Goal: Transaction & Acquisition: Purchase product/service

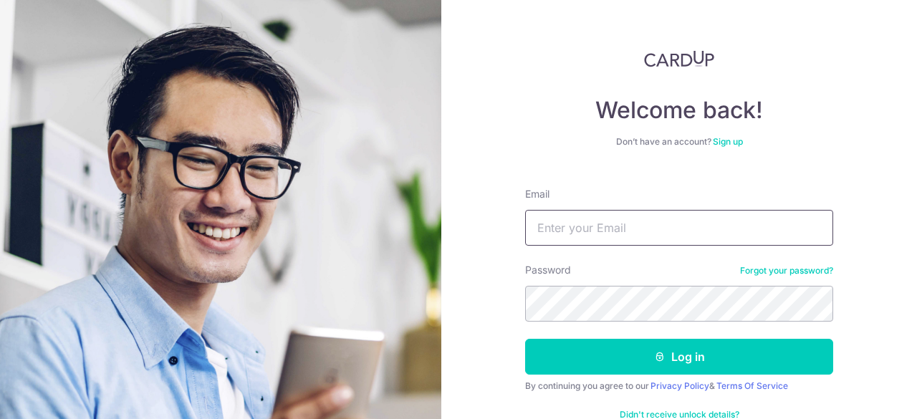
click at [576, 236] on input "Email" at bounding box center [679, 228] width 308 height 36
type input "petersell@live.co.uk"
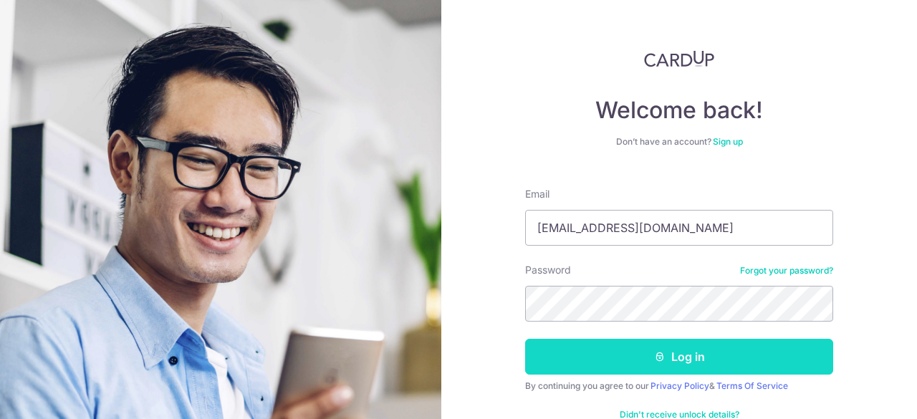
click at [628, 367] on button "Log in" at bounding box center [679, 357] width 308 height 36
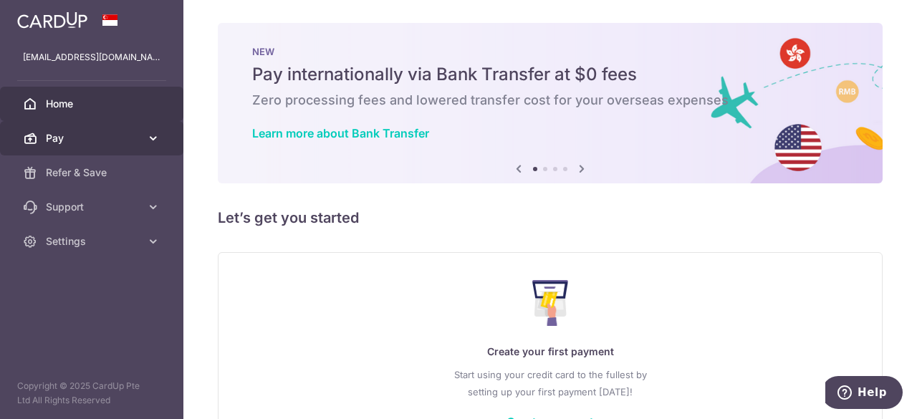
click at [95, 143] on span "Pay" at bounding box center [93, 138] width 95 height 14
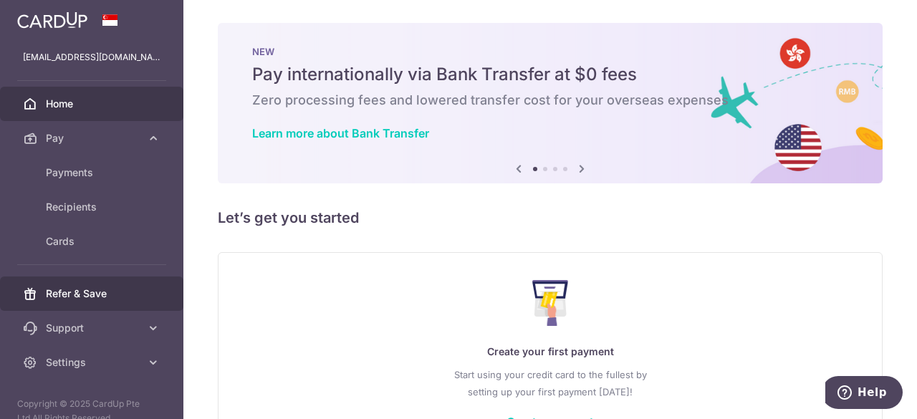
scroll to position [17, 0]
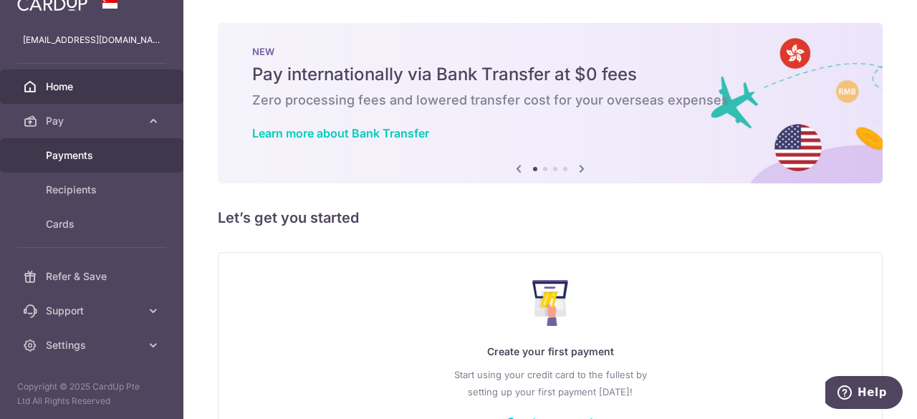
click at [113, 150] on span "Payments" at bounding box center [93, 155] width 95 height 14
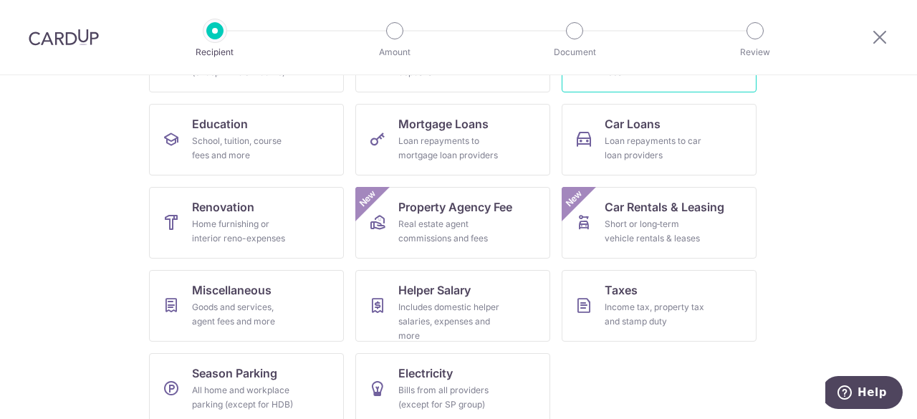
scroll to position [221, 0]
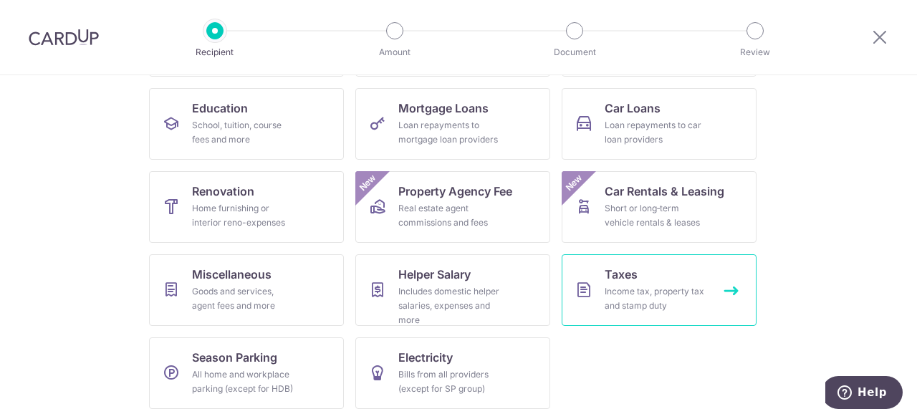
click at [635, 283] on link "Taxes Income tax, property tax and stamp duty" at bounding box center [659, 290] width 195 height 72
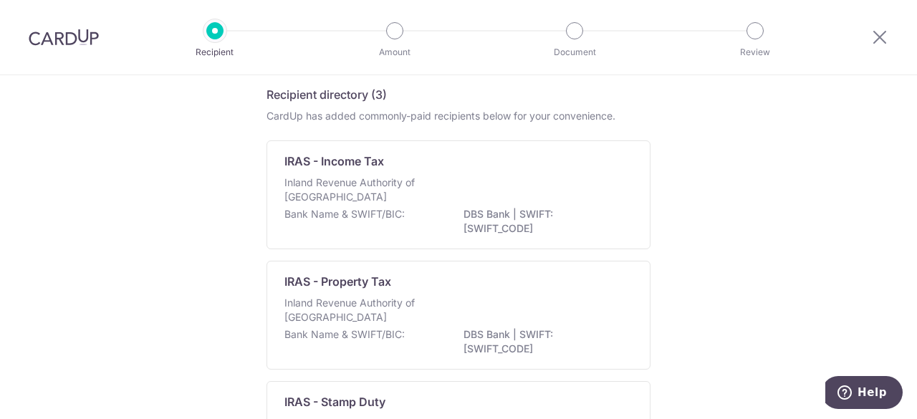
scroll to position [77, 0]
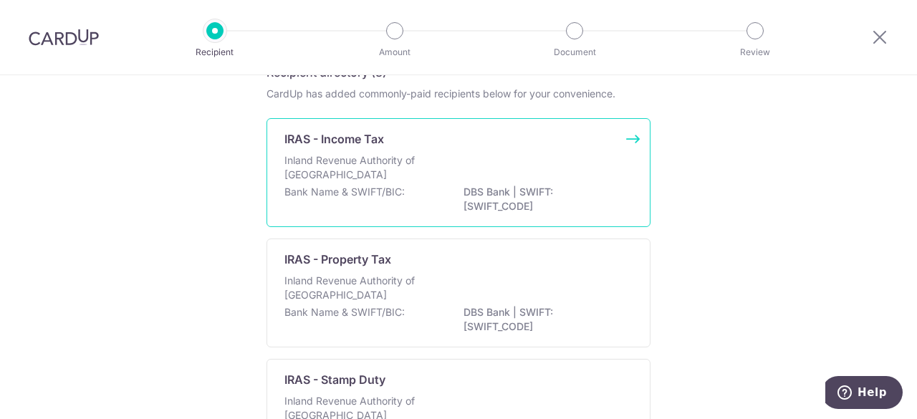
click at [363, 151] on div "IRAS - Income Tax Inland Revenue Authority of [GEOGRAPHIC_DATA] Bank Name & SWI…" at bounding box center [459, 172] width 384 height 109
